Goal: Information Seeking & Learning: Learn about a topic

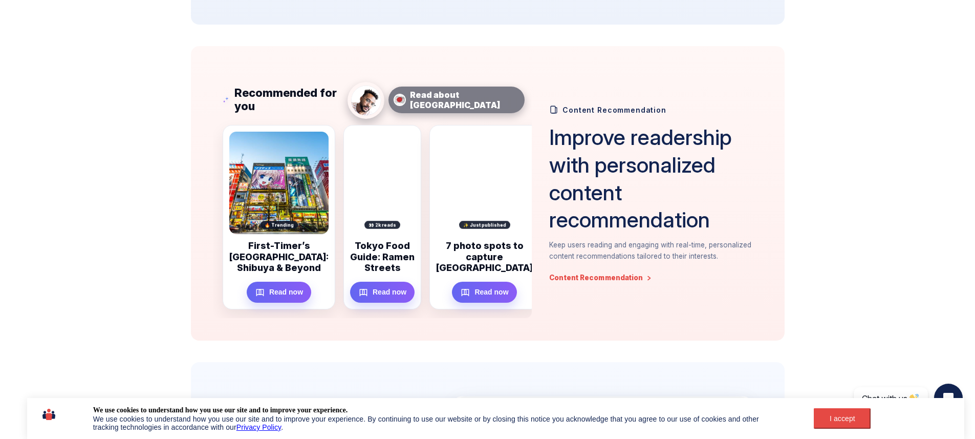
scroll to position [625, 0]
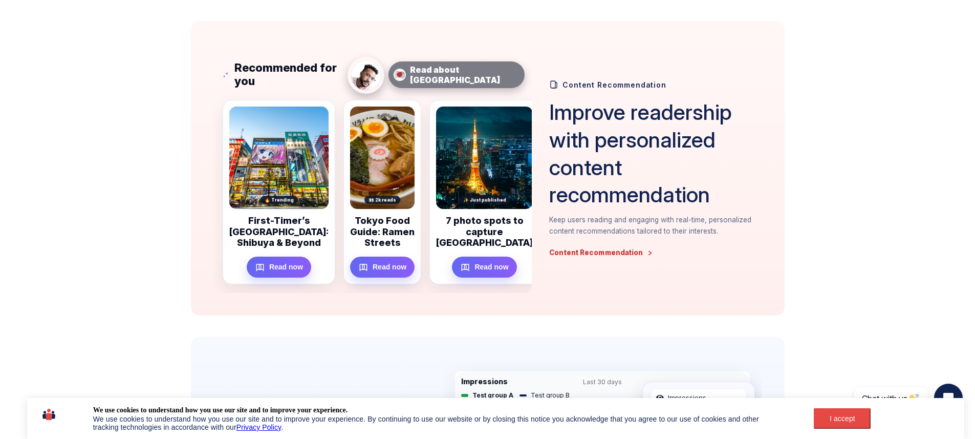
click at [631, 253] on link "Content Recommendation" at bounding box center [600, 253] width 103 height 8
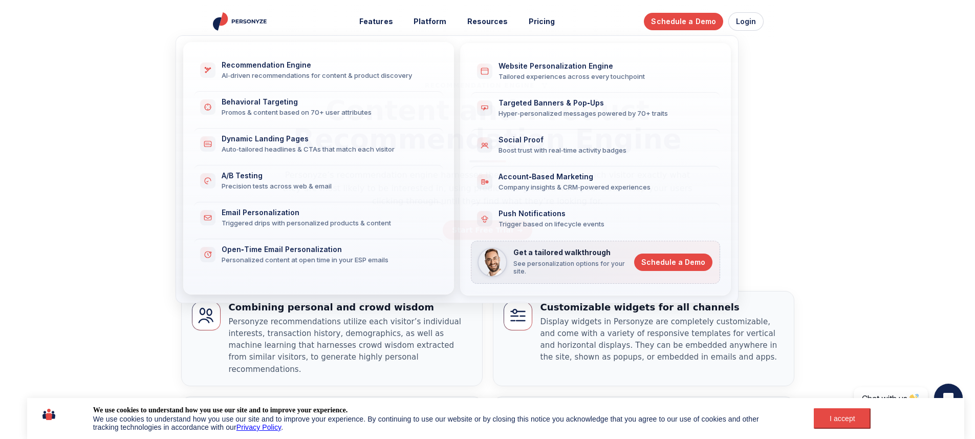
click at [357, 78] on div "AI‑driven recommendations for content & product discovery" at bounding box center [326, 75] width 209 height 9
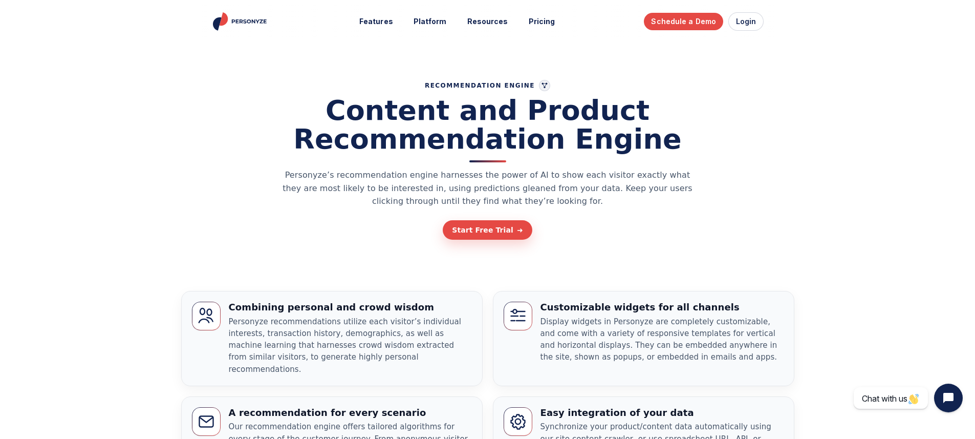
click at [471, 187] on p "Personyze’s recommendation engine harnesses the power of AI to show each visito…" at bounding box center [488, 187] width 420 height 39
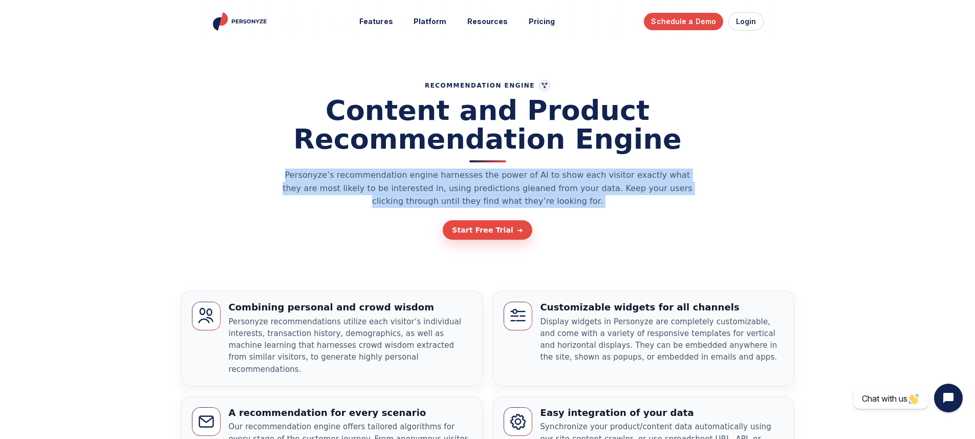
click at [471, 187] on p "Personyze’s recommendation engine harnesses the power of AI to show each visito…" at bounding box center [488, 187] width 420 height 39
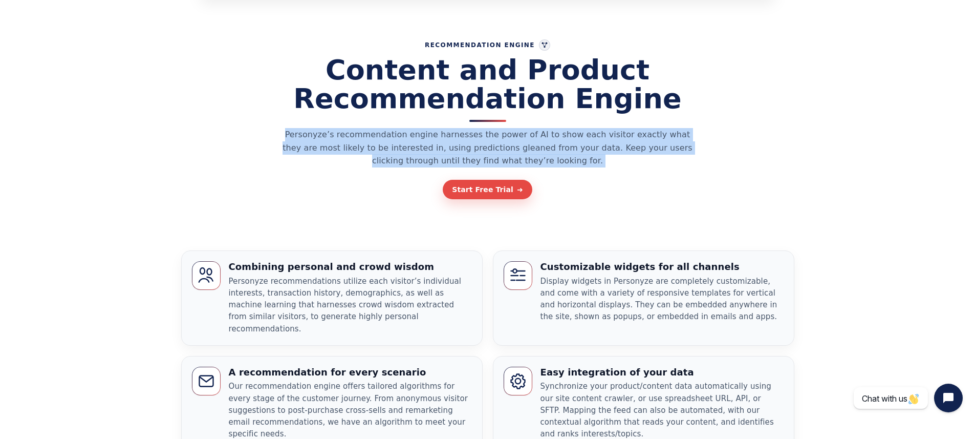
scroll to position [42, 0]
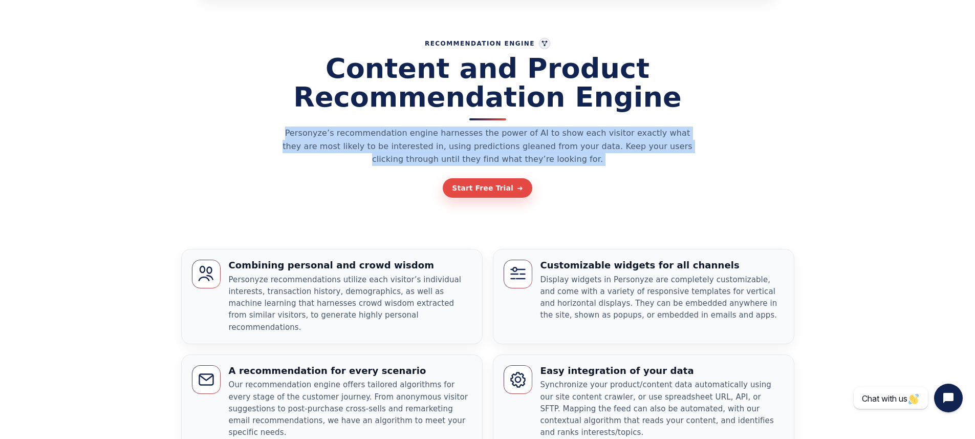
click at [377, 202] on section "Recommendation Engine Content and Product Recommendation Engine Personyze’s rec…" at bounding box center [487, 111] width 599 height 205
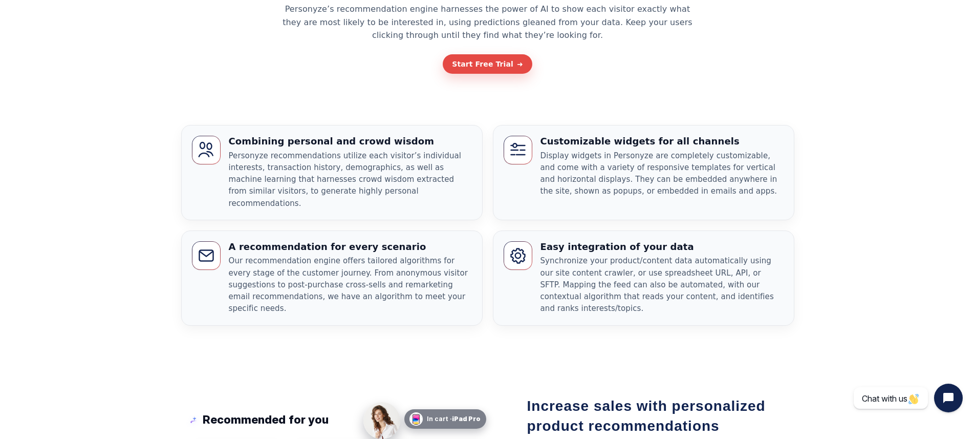
scroll to position [0, 0]
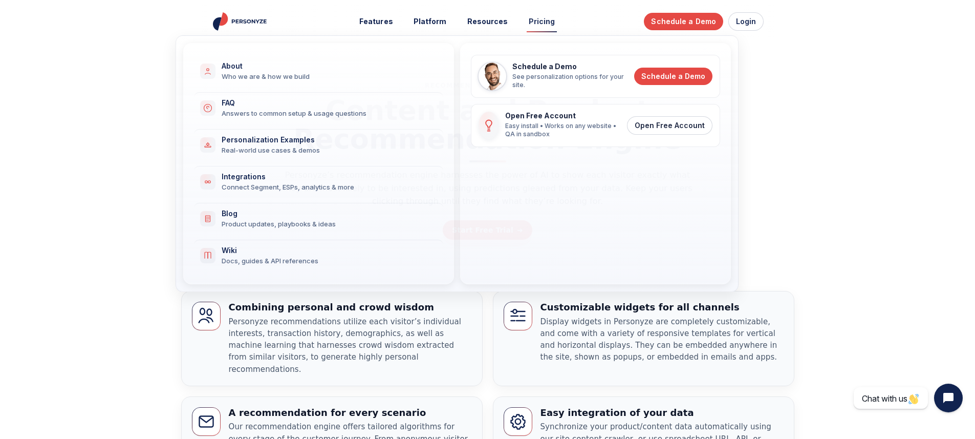
click at [540, 20] on link "Pricing" at bounding box center [542, 21] width 41 height 19
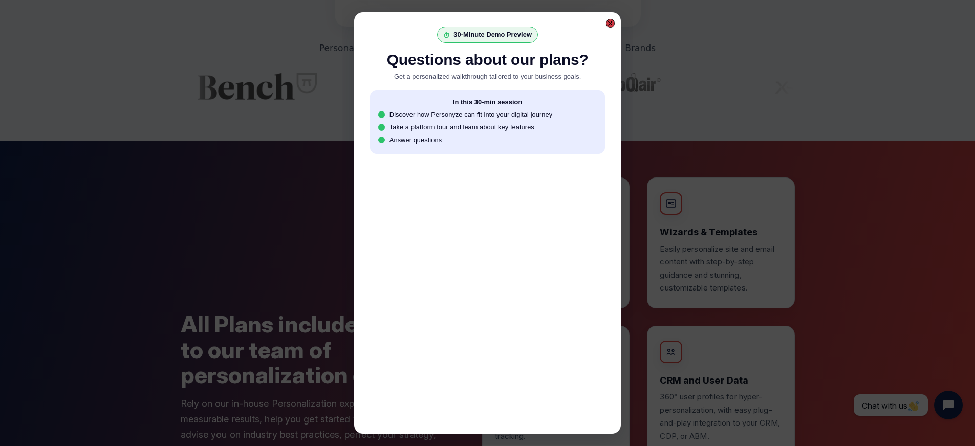
click at [606, 22] on div at bounding box center [610, 23] width 9 height 9
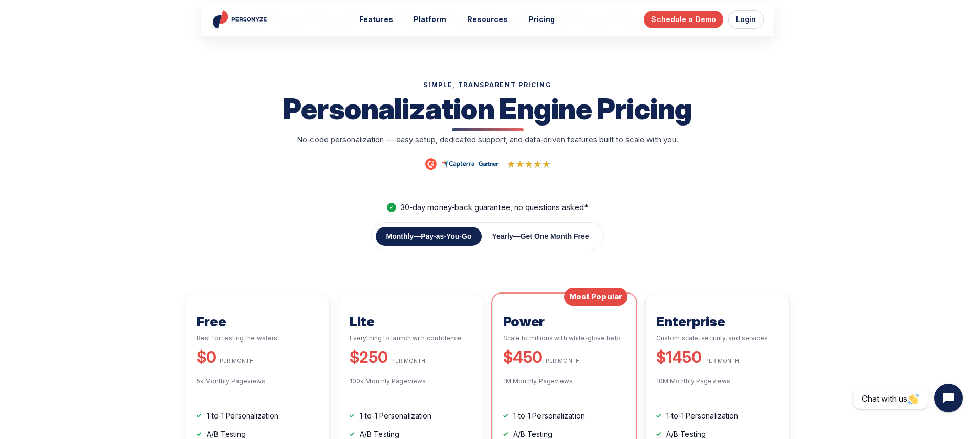
scroll to position [6, 0]
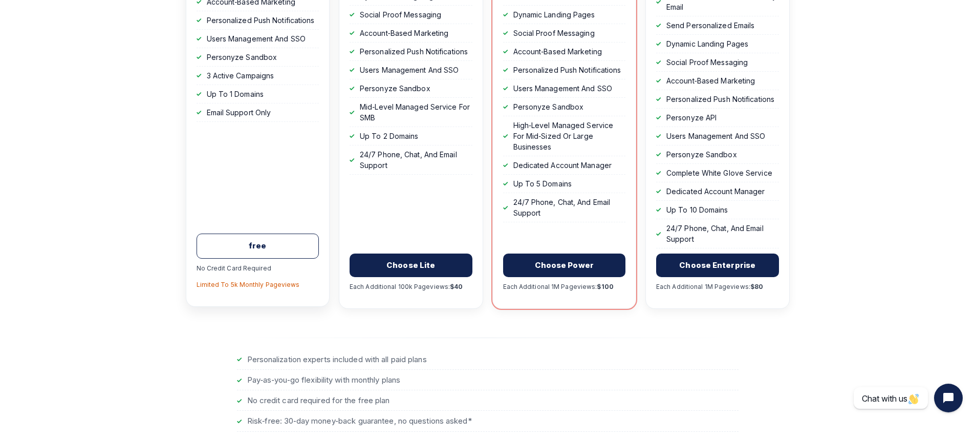
scroll to position [519, 0]
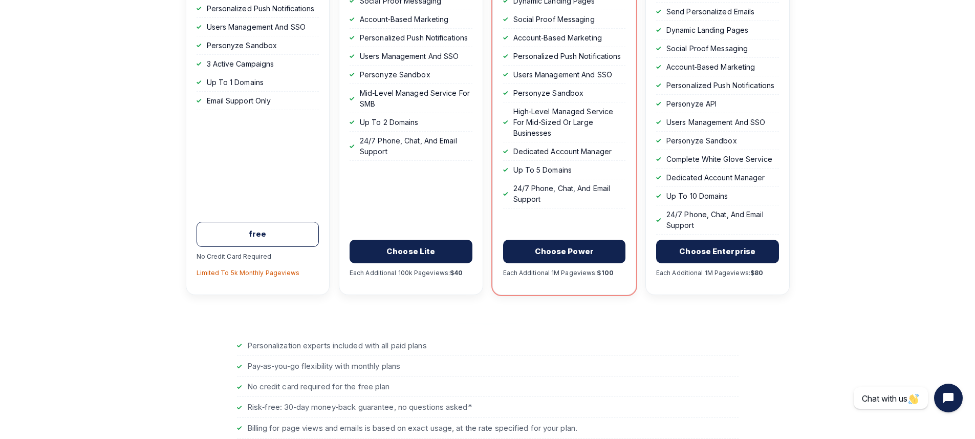
click at [302, 349] on li "Personalization experts included with all paid plans" at bounding box center [488, 345] width 502 height 20
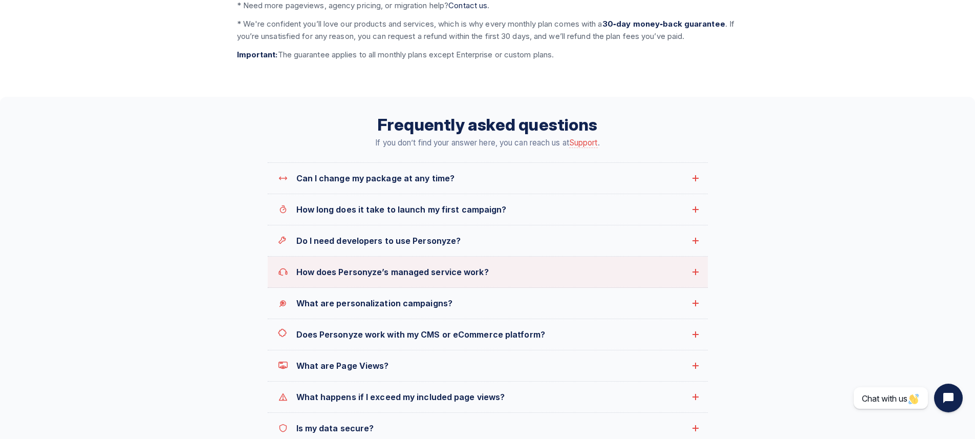
scroll to position [1099, 0]
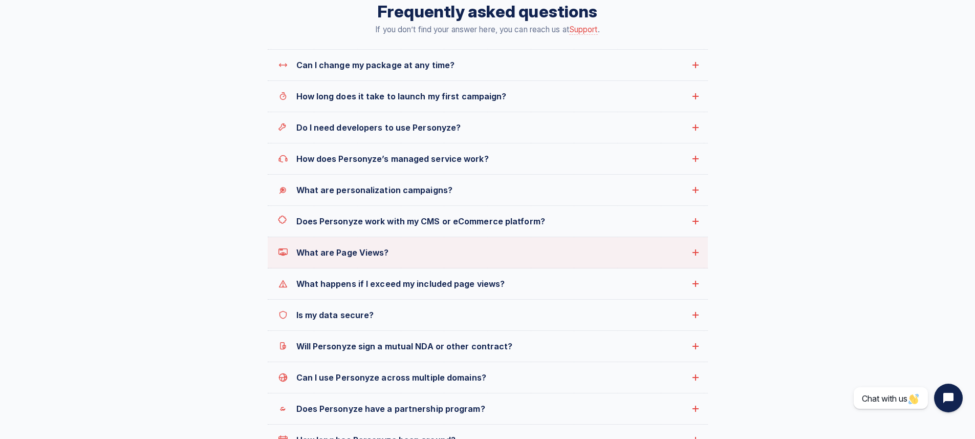
click at [669, 266] on summary "What are Page Views?" at bounding box center [488, 252] width 440 height 31
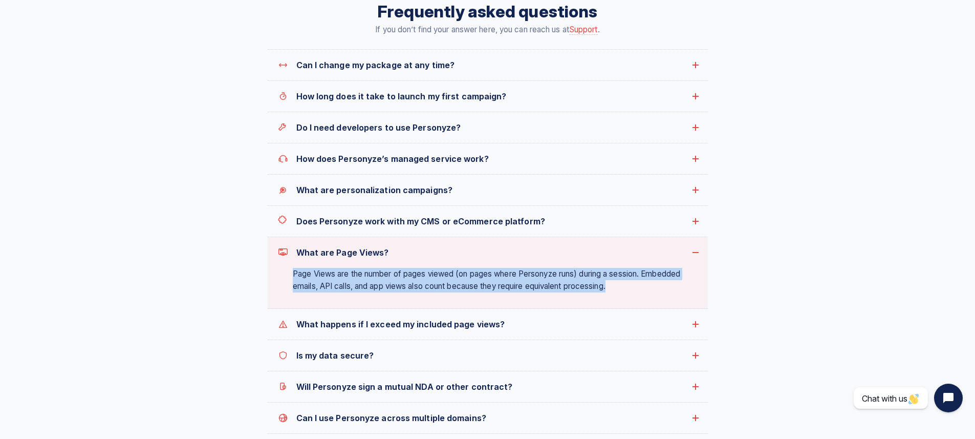
drag, startPoint x: 656, startPoint y: 301, endPoint x: 284, endPoint y: 276, distance: 372.9
click at [284, 276] on div "Page Views are the number of pages viewed (on pages where Personyze runs) durin…" at bounding box center [488, 288] width 440 height 40
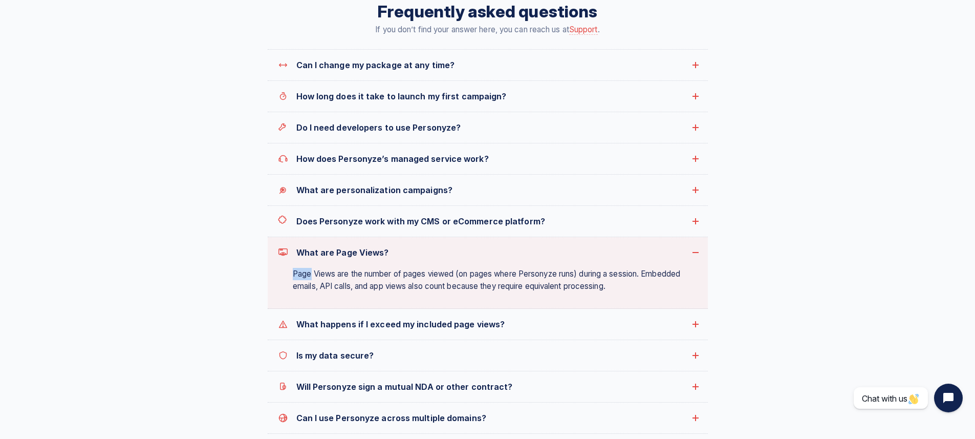
click at [284, 276] on div "Page Views are the number of pages viewed (on pages where Personyze runs) durin…" at bounding box center [488, 288] width 440 height 40
click at [300, 253] on span "What are Page Views?" at bounding box center [490, 252] width 389 height 12
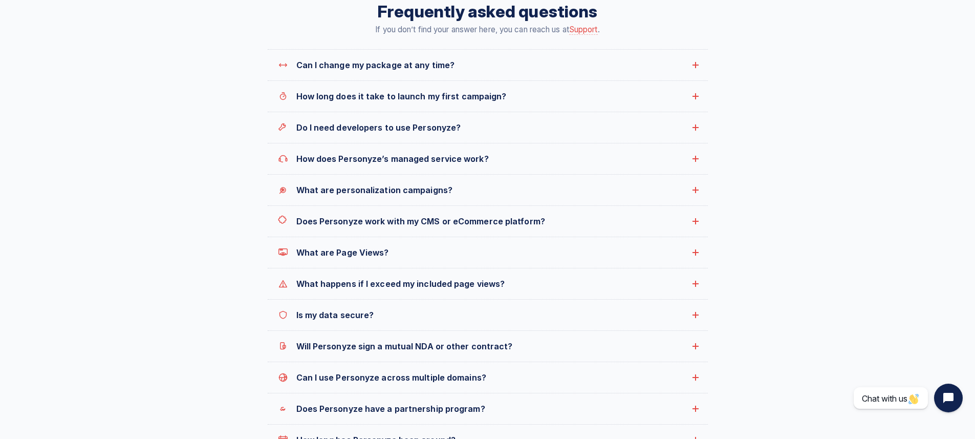
click at [224, 338] on section "Frequently asked questions If you don’t find your answer here, you can reach us…" at bounding box center [487, 245] width 975 height 522
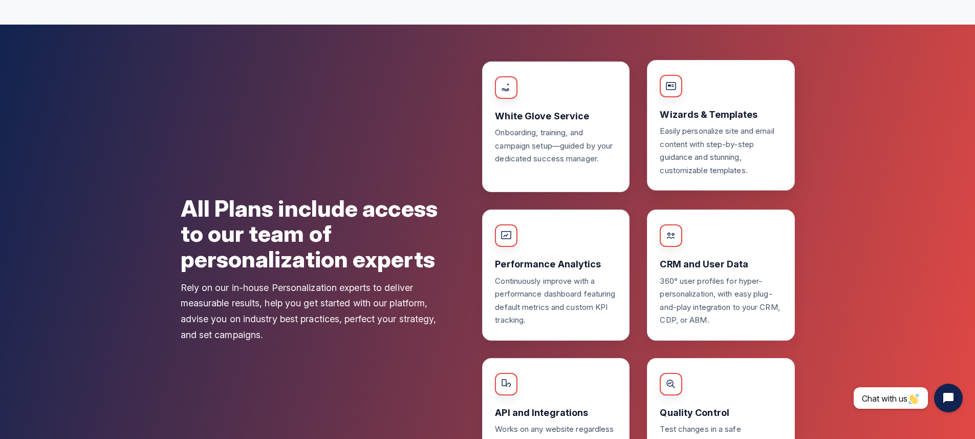
scroll to position [1941, 0]
